Goal: Task Accomplishment & Management: Manage account settings

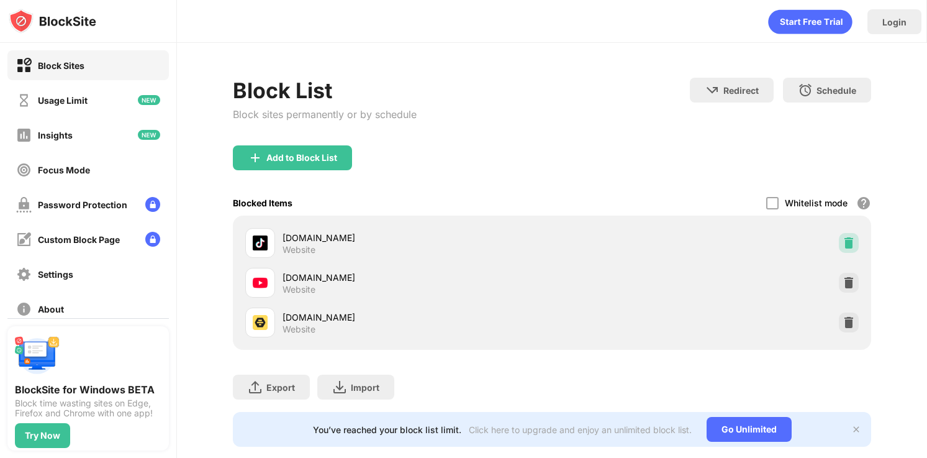
click at [852, 237] on img at bounding box center [848, 243] width 12 height 12
